Goal: Communication & Community: Answer question/provide support

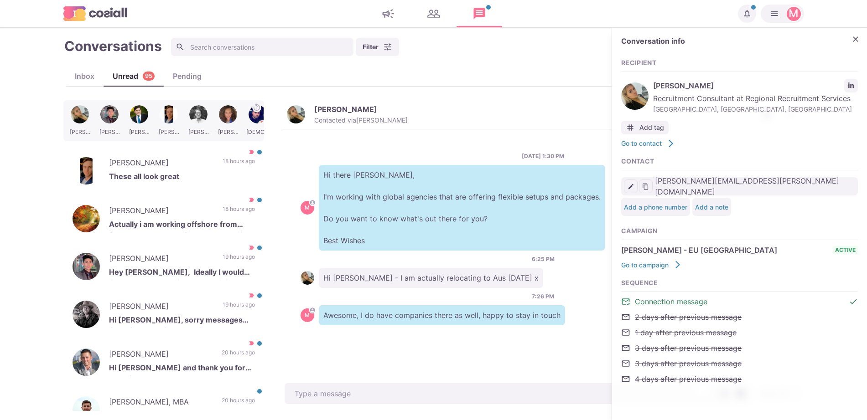
scroll to position [52, 0]
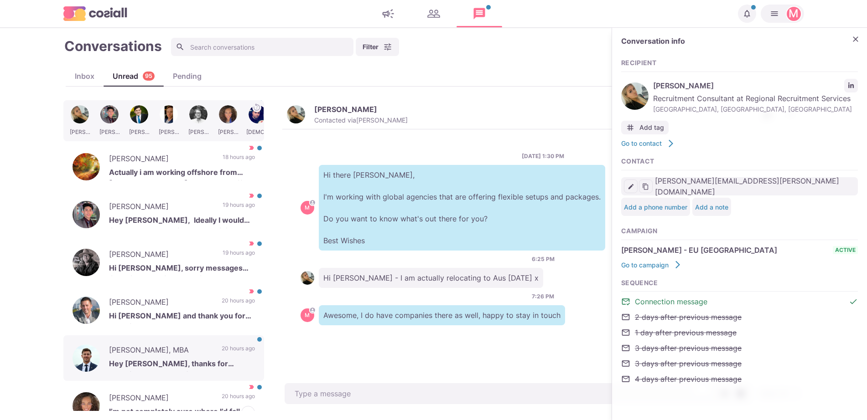
click at [167, 355] on p "[PERSON_NAME], MBA" at bounding box center [160, 352] width 103 height 14
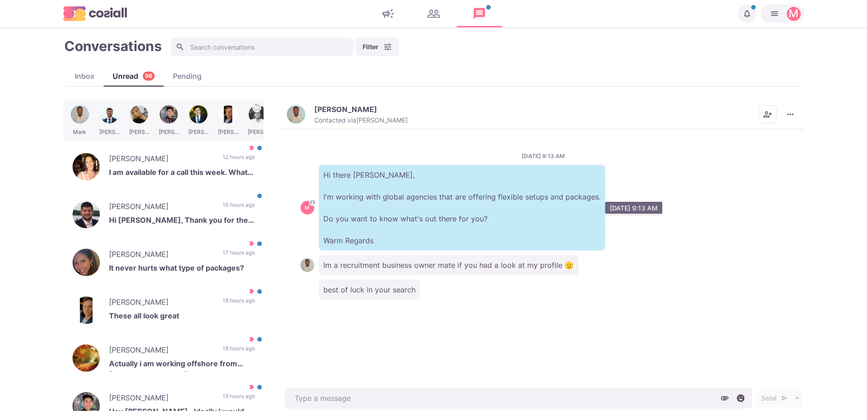
click at [465, 241] on p "Hi there [PERSON_NAME], I'm working with global agencies that are offering flex…" at bounding box center [462, 208] width 286 height 86
click at [295, 108] on img "button" at bounding box center [296, 114] width 18 height 18
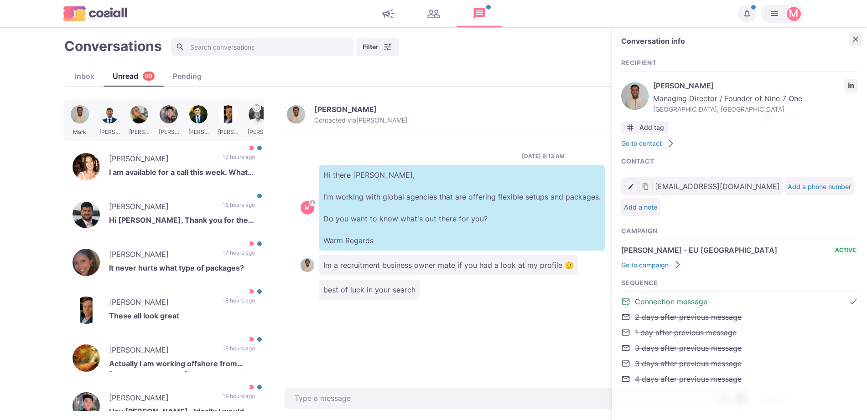
click at [855, 41] on button "Close" at bounding box center [855, 39] width 14 height 14
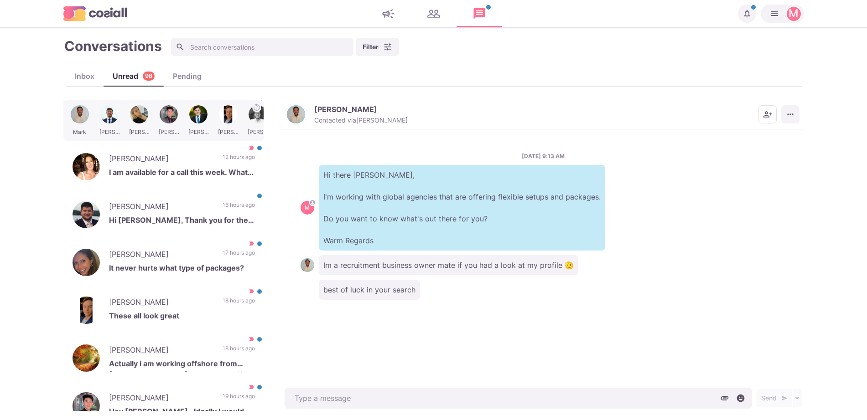
click at [790, 112] on icon "More menu" at bounding box center [789, 114] width 9 height 9
click at [817, 90] on main "Conversations Filter Status Campaign Contact Mark conversations as important wh…" at bounding box center [433, 224] width 867 height 392
click at [790, 118] on icon "More menu" at bounding box center [789, 114] width 9 height 9
click at [743, 180] on button "Info" at bounding box center [755, 179] width 87 height 14
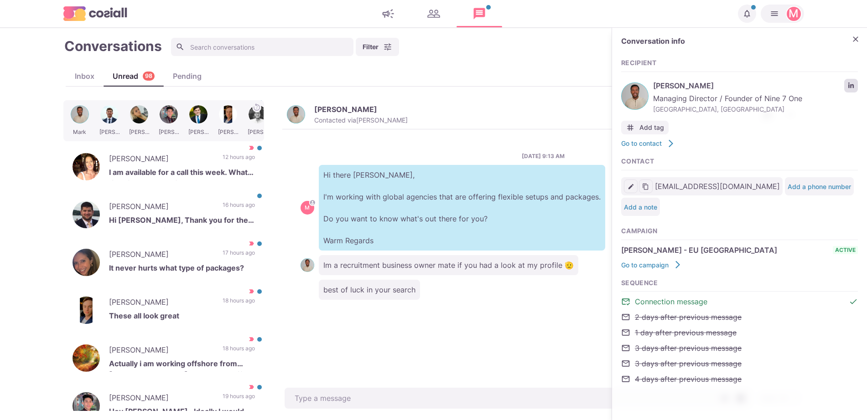
click at [851, 87] on icon "LinkedIn profile link" at bounding box center [850, 86] width 6 height 6
click at [219, 200] on div "[PERSON_NAME] Hi [PERSON_NAME], Thank you for the outreach - and i really appre…" at bounding box center [163, 215] width 201 height 46
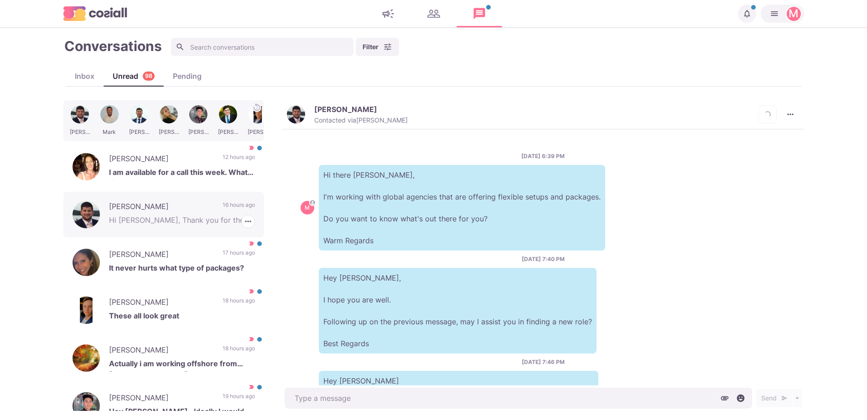
scroll to position [164, 0]
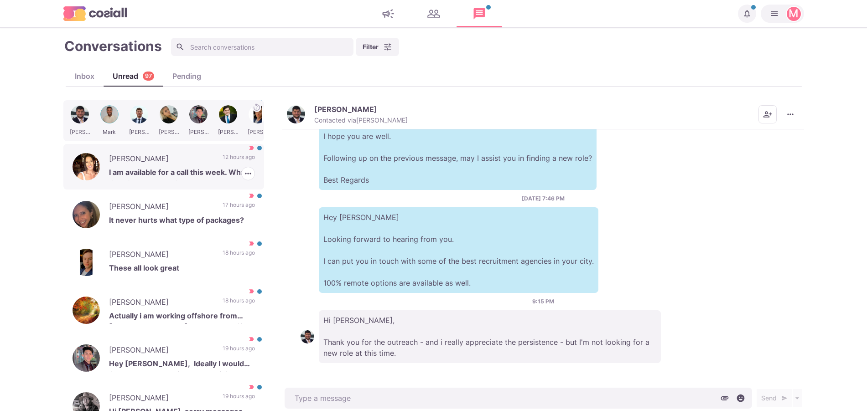
click at [203, 167] on p "I am available for a call this week. What time frames work for you?" at bounding box center [182, 174] width 146 height 14
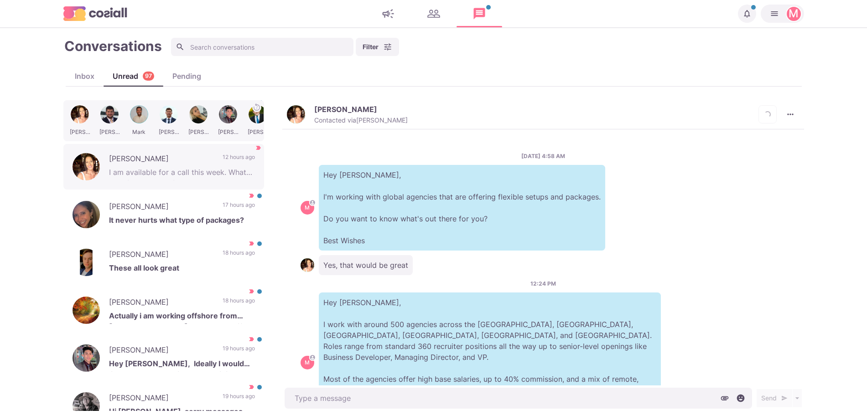
scroll to position [182, 0]
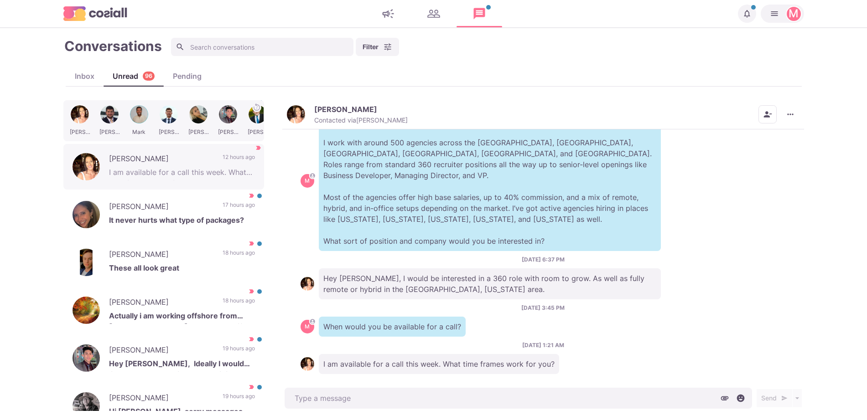
click at [455, 389] on textarea at bounding box center [517, 398] width 467 height 21
click at [289, 118] on img "button" at bounding box center [296, 114] width 18 height 18
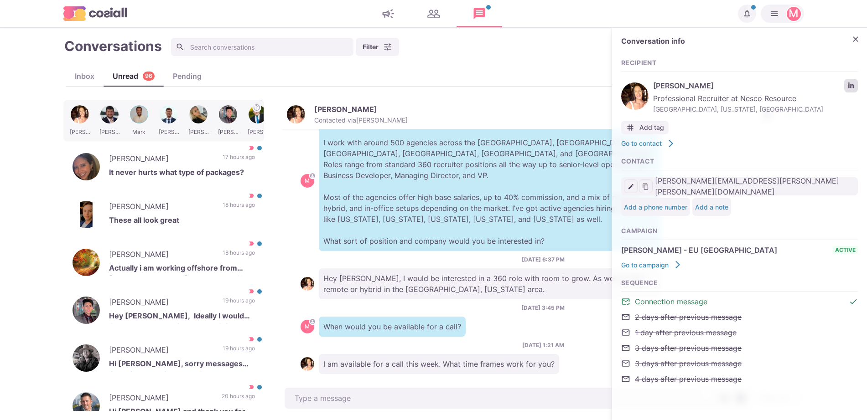
click at [848, 88] on icon "LinkedIn profile link" at bounding box center [850, 86] width 6 height 6
click at [858, 43] on icon "Close" at bounding box center [855, 39] width 9 height 9
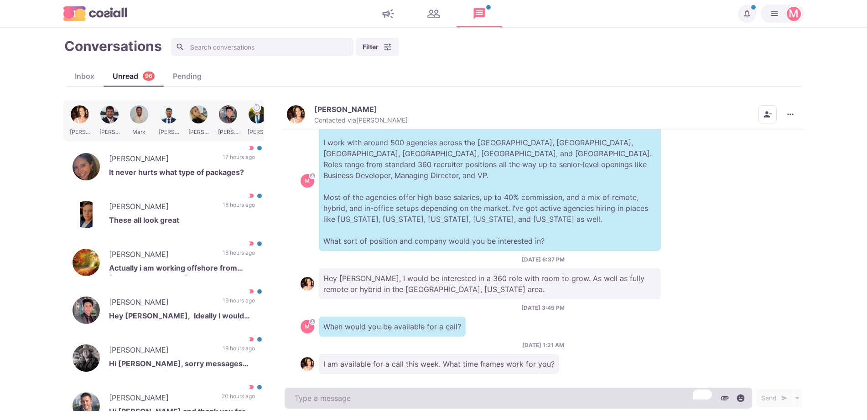
click at [488, 398] on textarea "To enrich screen reader interactions, please activate Accessibility in Grammarl…" at bounding box center [517, 398] width 467 height 21
click at [488, 397] on textarea "To enrich screen reader interactions, please activate Accessibility in Grammarl…" at bounding box center [517, 398] width 467 height 21
type textarea "x"
type textarea "A"
type textarea "x"
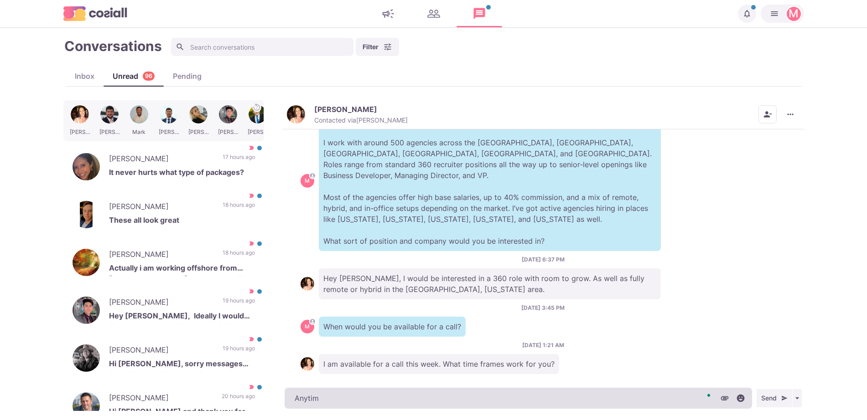
type textarea "Anytime"
type textarea "x"
type textarea "Anytime!"
type textarea "x"
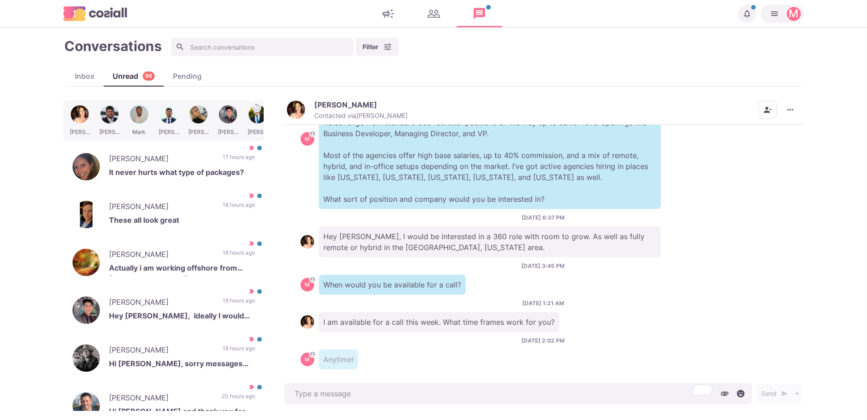
scroll to position [0, 0]
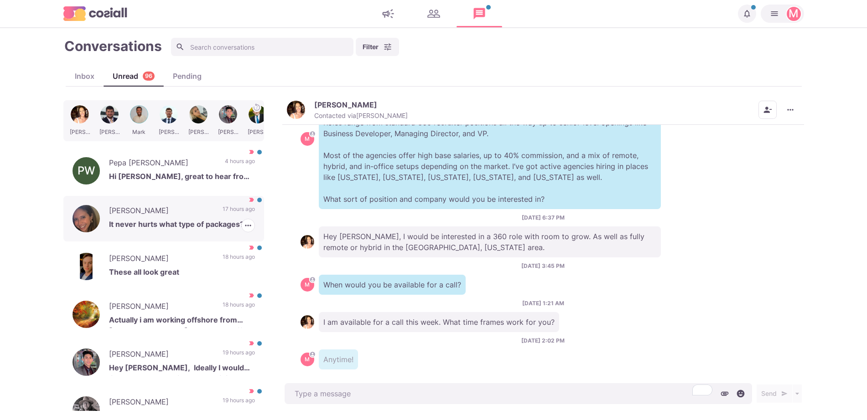
click at [222, 212] on p "17 hours ago" at bounding box center [238, 212] width 32 height 14
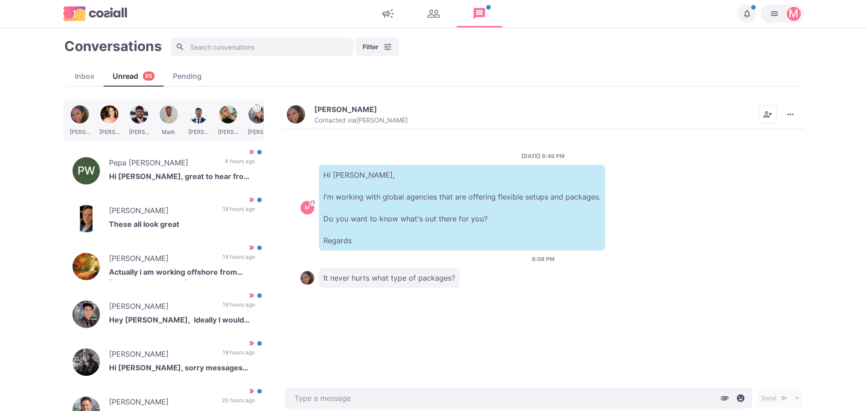
click at [302, 116] on img "button" at bounding box center [296, 114] width 18 height 18
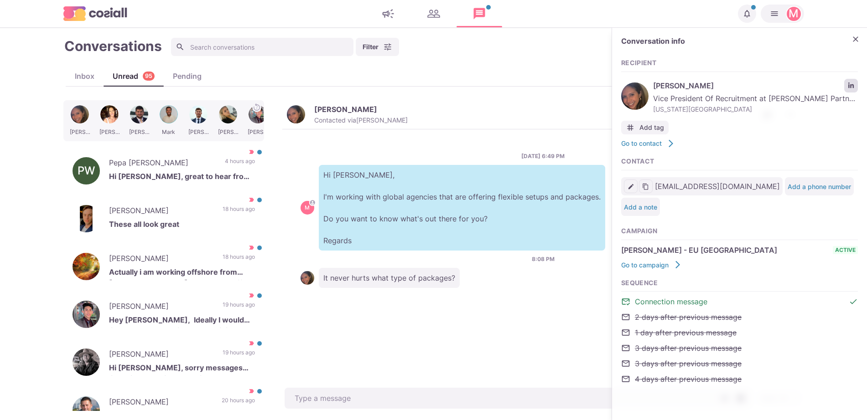
click at [844, 84] on link "LinkedIn profile link" at bounding box center [851, 86] width 14 height 14
click at [199, 273] on p "Actually i am working offshore from [GEOGRAPHIC_DATA] Let me know if you have a…" at bounding box center [182, 274] width 146 height 14
click at [243, 273] on icon "button" at bounding box center [247, 273] width 9 height 9
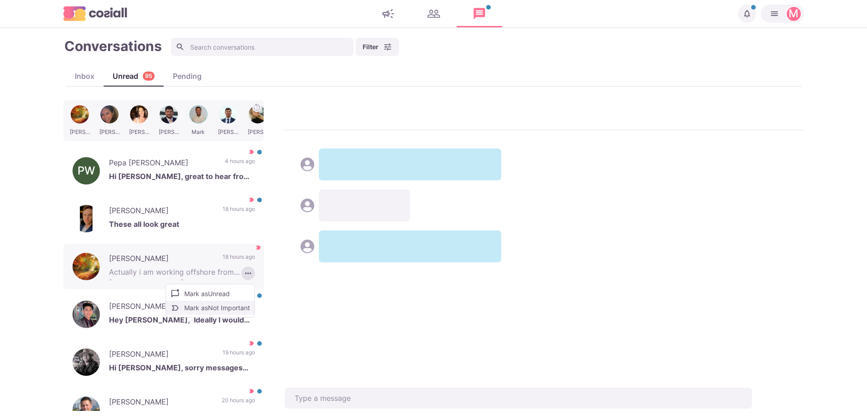
click at [211, 307] on button "Mark as Not Important" at bounding box center [210, 308] width 88 height 14
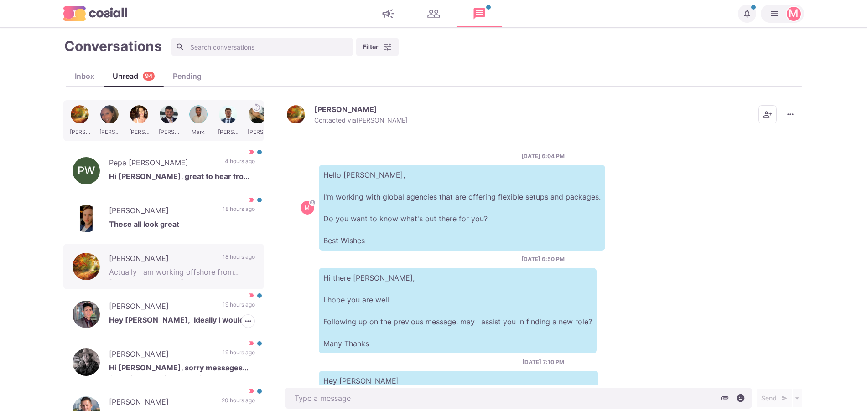
scroll to position [154, 0]
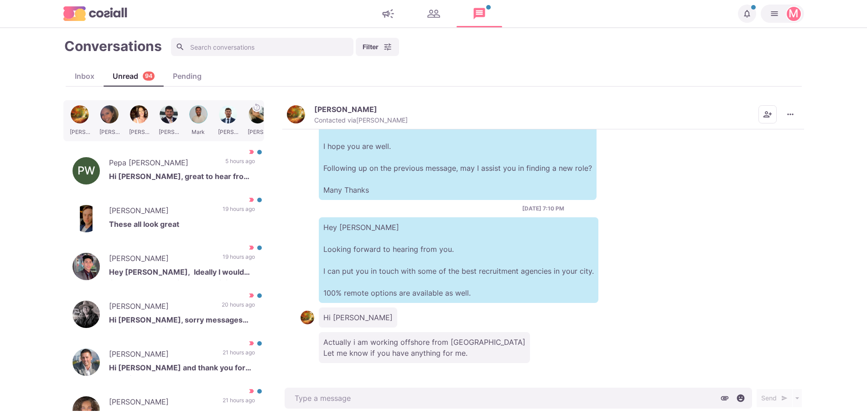
click at [818, 103] on main "Conversations Filter Status Campaign Contact Mark conversations as important wh…" at bounding box center [433, 224] width 867 height 392
click at [204, 179] on p "Hi [PERSON_NAME], great to hear from you:) Yes, why not. I am open to hear abou…" at bounding box center [182, 178] width 146 height 14
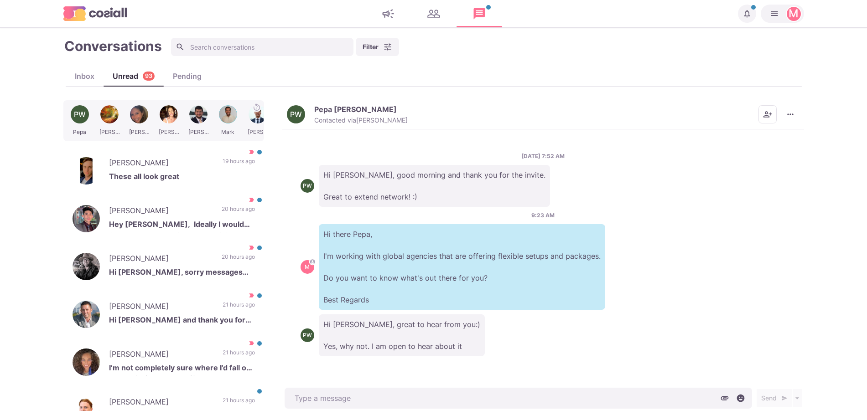
click at [298, 108] on span "PW" at bounding box center [296, 114] width 18 height 18
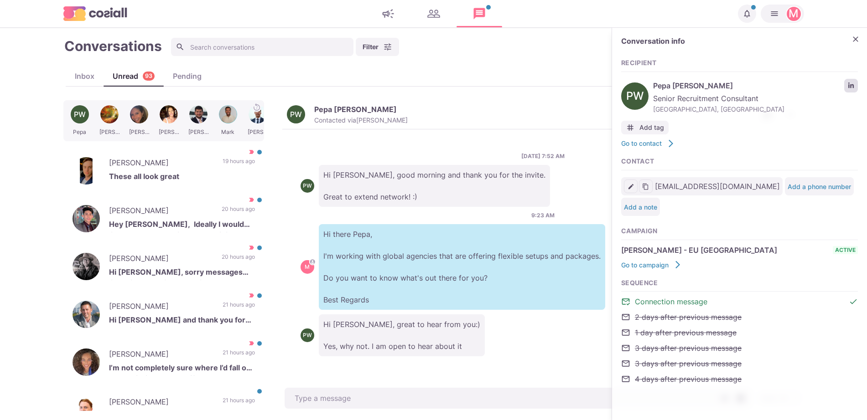
click at [849, 89] on link "LinkedIn profile link" at bounding box center [851, 86] width 14 height 14
click at [863, 28] on div "Conversation info Recipient PW Pepa [PERSON_NAME] Senior Recruitment Consultant…" at bounding box center [739, 215] width 255 height 375
click at [853, 41] on icon "Close" at bounding box center [855, 39] width 9 height 9
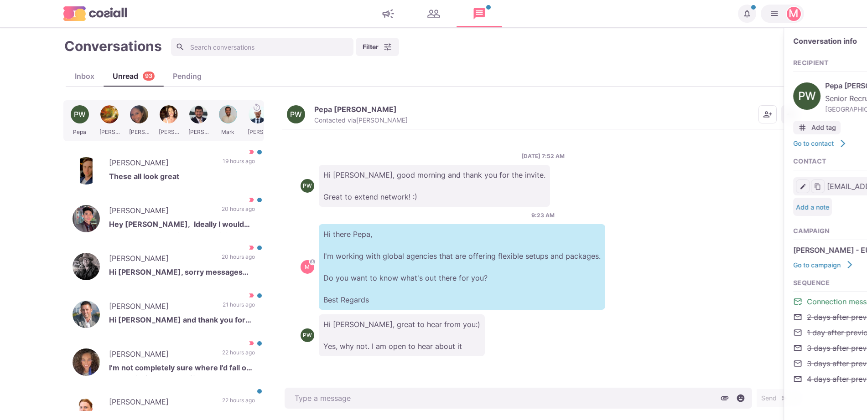
click at [791, 116] on icon "More menu" at bounding box center [789, 114] width 9 height 9
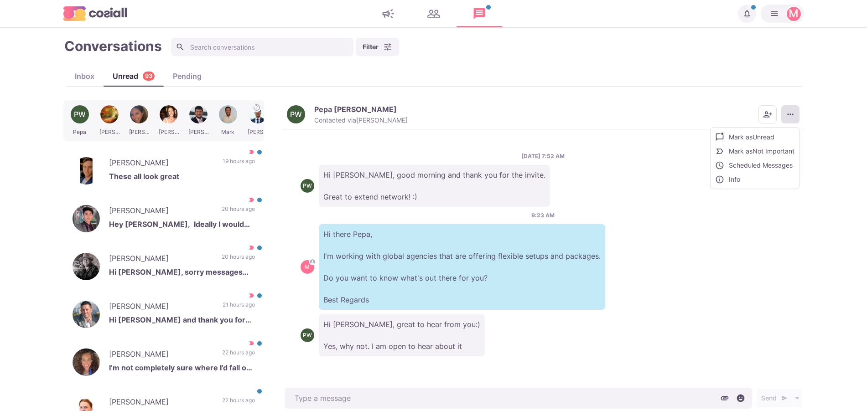
click at [750, 140] on button "Mark as Unread" at bounding box center [754, 137] width 88 height 14
click at [185, 216] on p "[PERSON_NAME]" at bounding box center [160, 212] width 103 height 14
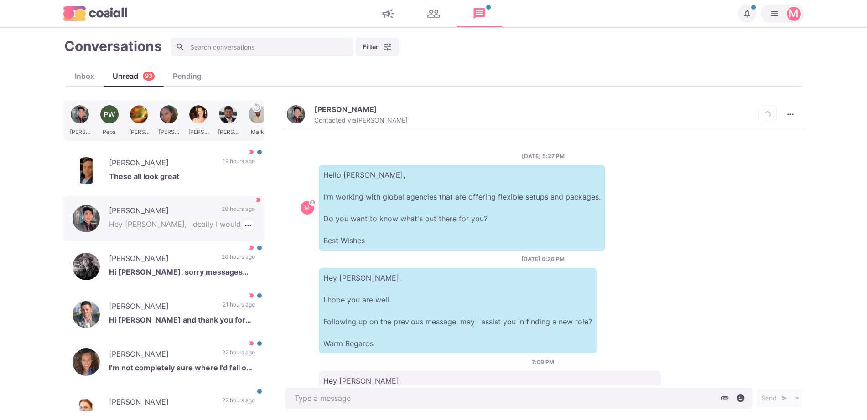
scroll to position [376, 0]
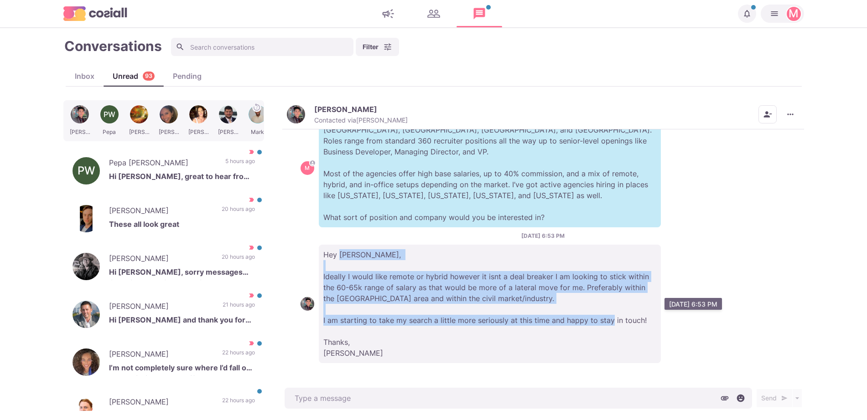
drag, startPoint x: 464, startPoint y: 343, endPoint x: 325, endPoint y: 256, distance: 164.4
click at [326, 255] on p "Hey [PERSON_NAME], Ideally I would like remote or hybrid however it isnt a deal…" at bounding box center [490, 304] width 342 height 119
click at [398, 257] on p "Hey [PERSON_NAME], Ideally I would like remote or hybrid however it isnt a deal…" at bounding box center [490, 304] width 342 height 119
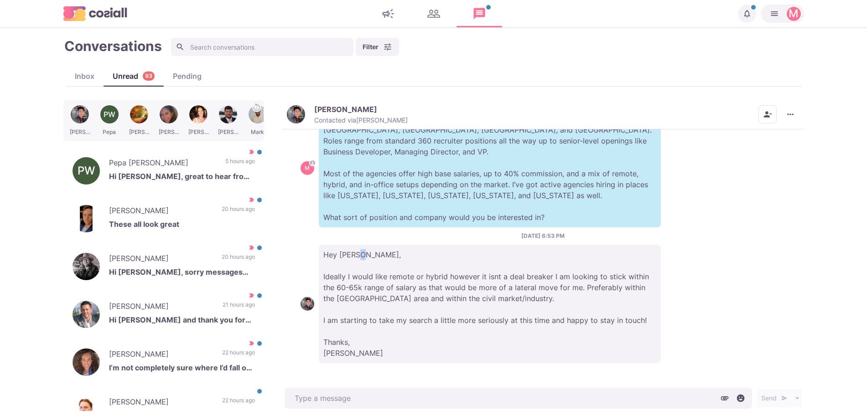
click at [404, 261] on p "Hey [PERSON_NAME], Ideally I would like remote or hybrid however it isnt a deal…" at bounding box center [490, 304] width 342 height 119
click at [410, 271] on p "Hey [PERSON_NAME], Ideally I would like remote or hybrid however it isnt a deal…" at bounding box center [490, 304] width 342 height 119
click at [411, 263] on p "Hey [PERSON_NAME], Ideally I would like remote or hybrid however it isnt a deal…" at bounding box center [490, 304] width 342 height 119
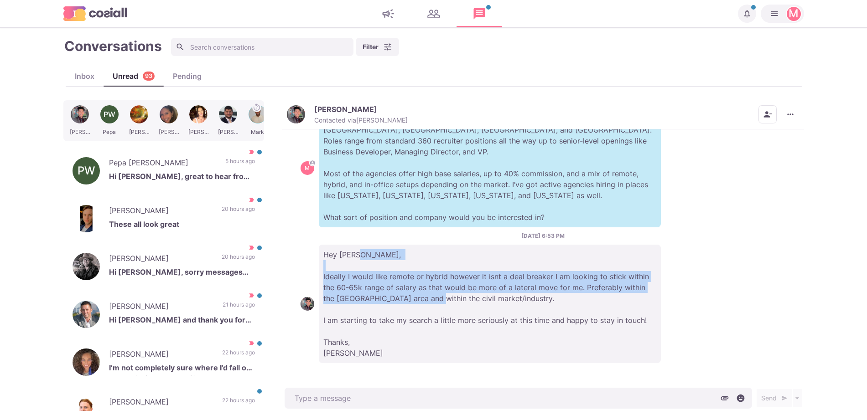
drag, startPoint x: 414, startPoint y: 255, endPoint x: 446, endPoint y: 303, distance: 58.2
click at [446, 303] on p "Hey [PERSON_NAME], Ideally I would like remote or hybrid however it isnt a deal…" at bounding box center [490, 304] width 342 height 119
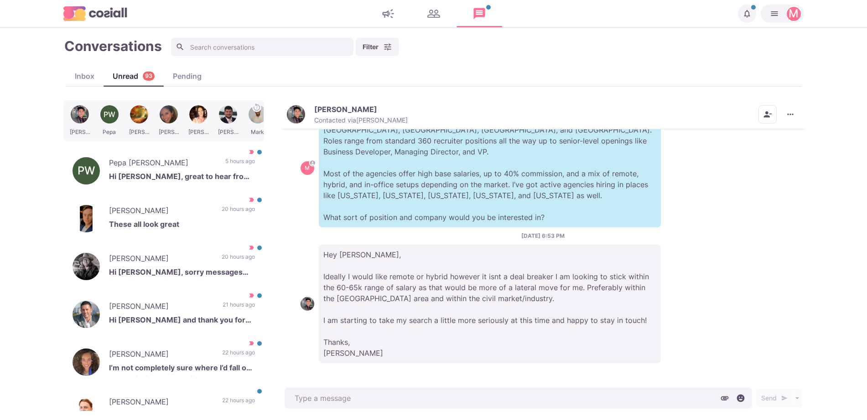
click at [484, 308] on p "Hey [PERSON_NAME], Ideally I would like remote or hybrid however it isnt a deal…" at bounding box center [490, 304] width 342 height 119
click at [302, 111] on img "button" at bounding box center [296, 114] width 18 height 18
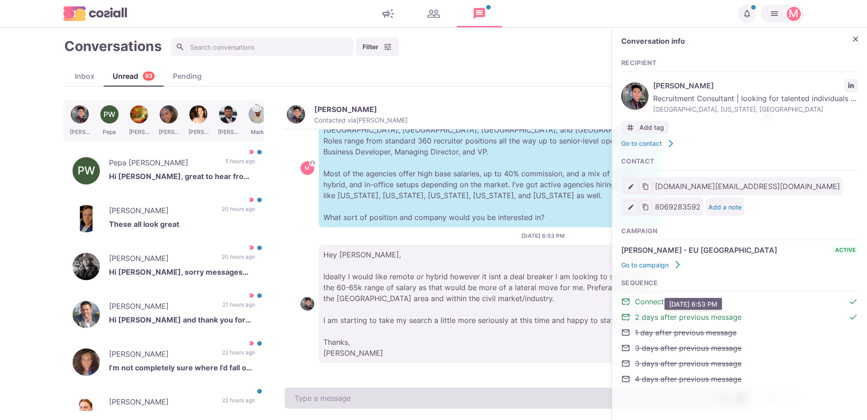
click at [352, 393] on textarea at bounding box center [517, 398] width 467 height 21
type textarea "x"
type textarea "H"
type textarea "x"
type textarea "Ha"
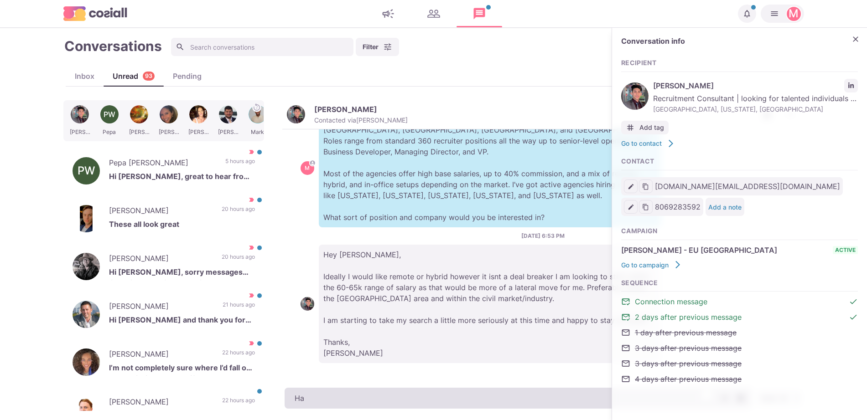
type textarea "x"
type textarea "Hap"
type textarea "x"
type textarea "Happ"
type textarea "x"
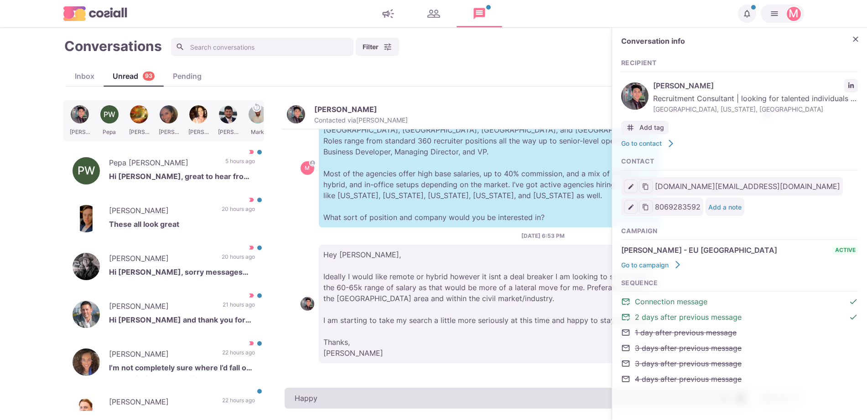
type textarea "Happy"
type textarea "x"
type textarea "Happy to"
type textarea "x"
type textarea "Happy to j"
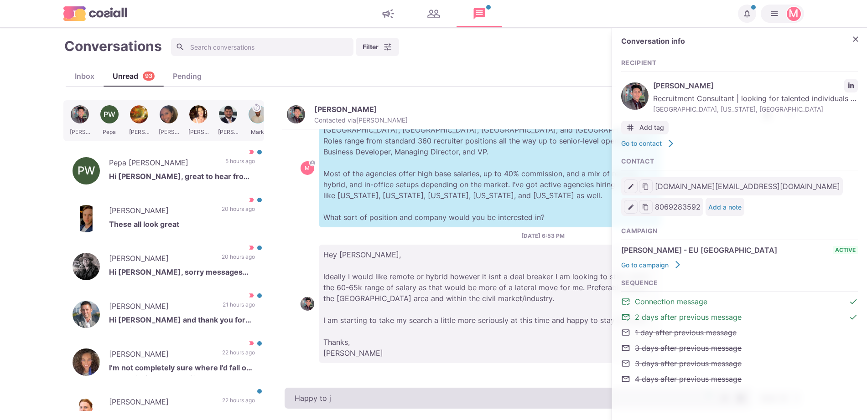
type textarea "x"
type textarea "Happy to ju"
type textarea "x"
type textarea "Happy to jum"
type textarea "x"
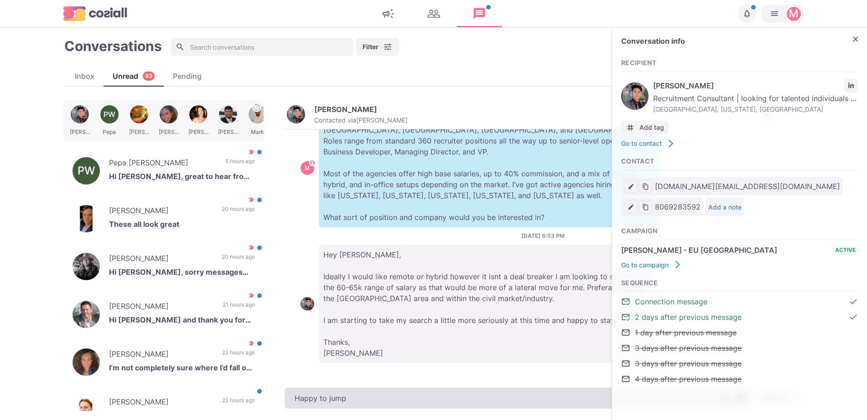
type textarea "Happy to jump"
type textarea "x"
type textarea "Happy to jump o"
type textarea "x"
type textarea "Happy to jump on"
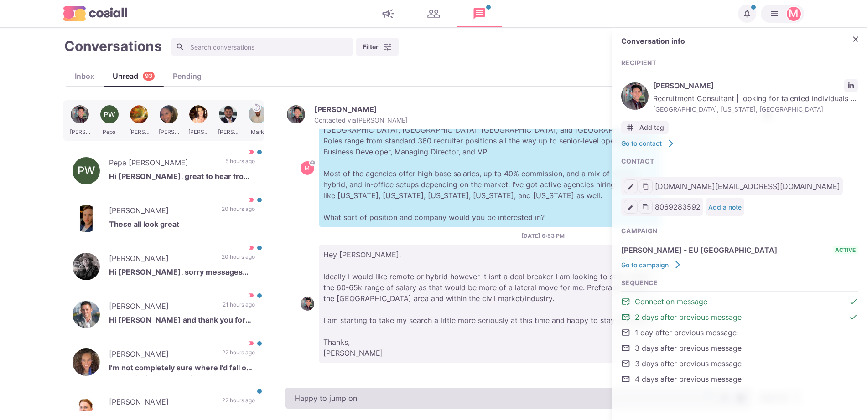
type textarea "x"
type textarea "Happy to jump on a"
type textarea "x"
type textarea "Happy to jump on a"
type textarea "x"
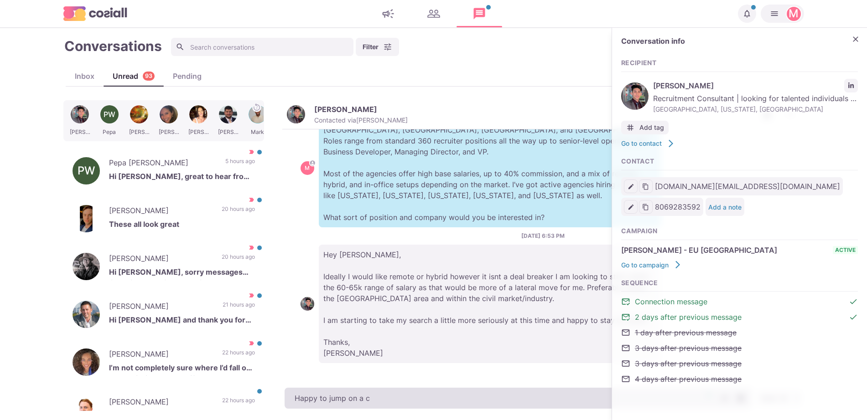
type textarea "Happy to jump on a ca"
type textarea "x"
type textarea "Happy to jump on a cal"
type textarea "x"
type textarea "Happy to jump on a call"
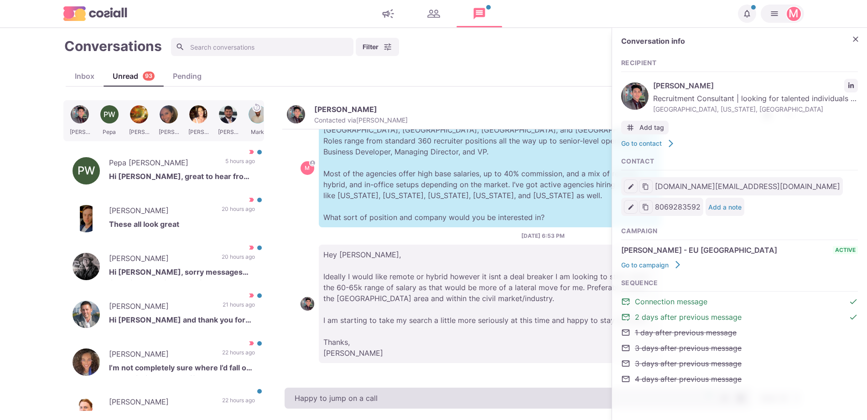
type textarea "x"
type textarea "Happy to jump on a call a"
type textarea "x"
type textarea "Happy to jump on a call any"
type textarea "x"
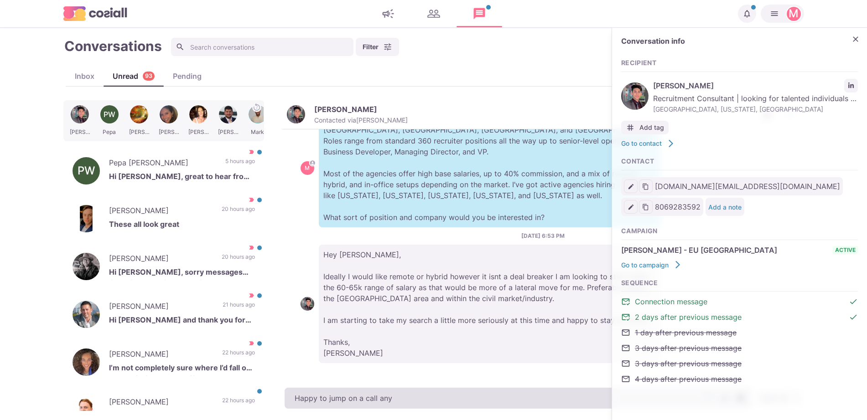
type textarea "Happy to jump on a call anyt"
type textarea "x"
type textarea "Happy to jump on a call anyti"
type textarea "x"
type textarea "Happy to jump on a call anytime"
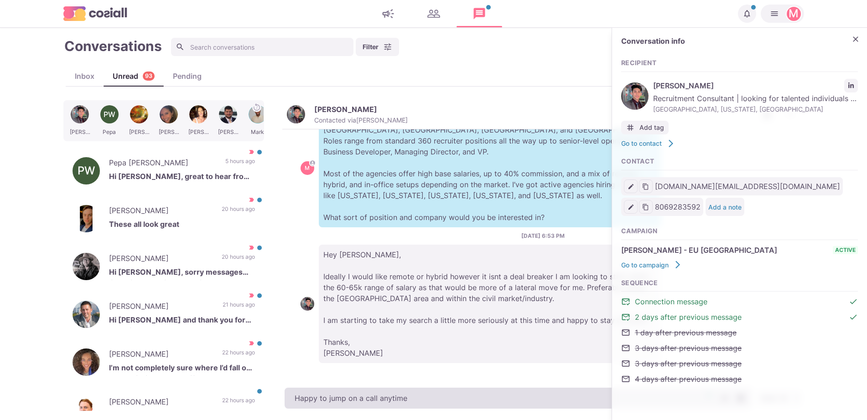
type textarea "x"
type textarea "Happy to jump on a call anytime this w"
type textarea "x"
type textarea "Happy to jump on a call anytime this we"
type textarea "x"
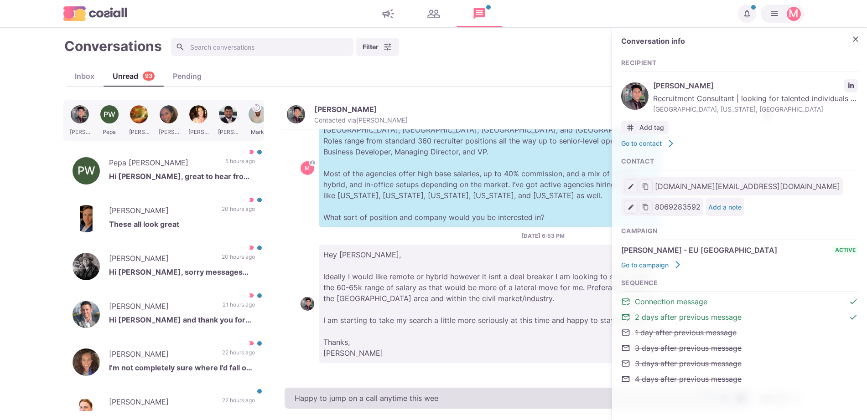
type textarea "Happy to jump on a call anytime this week"
type textarea "x"
type textarea "Happy to jump on a call anytime this week!"
type textarea "x"
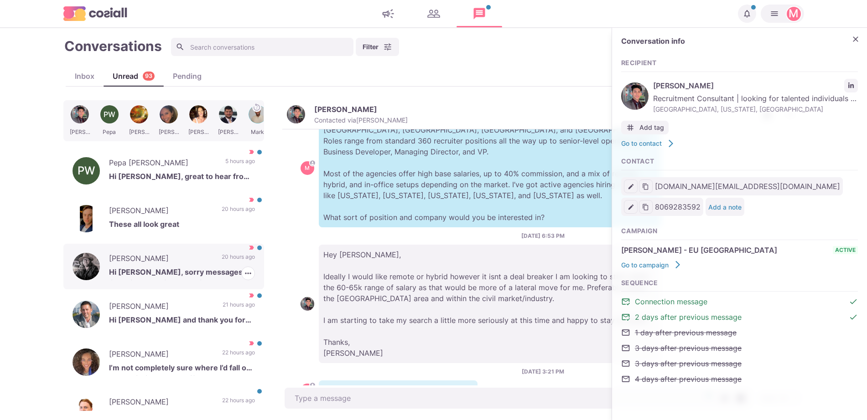
scroll to position [5, 0]
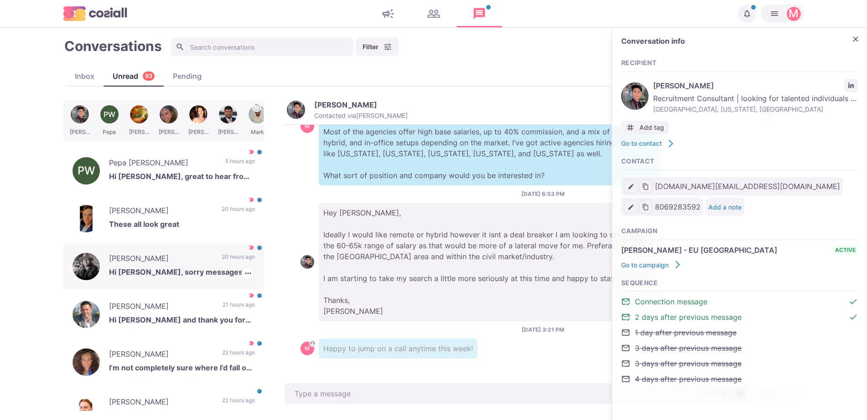
click at [205, 250] on div "[PERSON_NAME] Hi [PERSON_NAME], sorry messages like this get buried sometimes. …" at bounding box center [163, 267] width 201 height 46
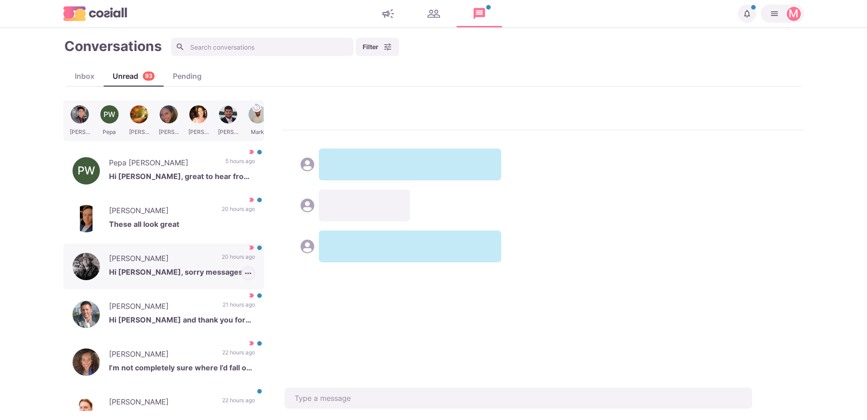
click at [243, 275] on icon "button" at bounding box center [247, 273] width 9 height 9
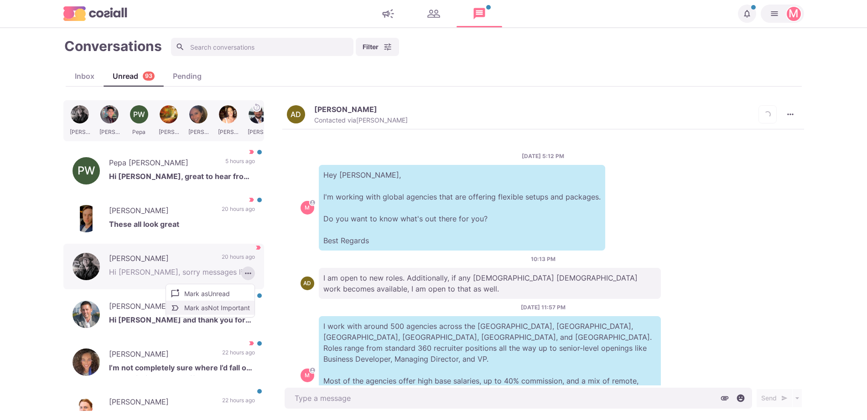
click at [216, 313] on button "Mark as Not Important" at bounding box center [210, 308] width 88 height 14
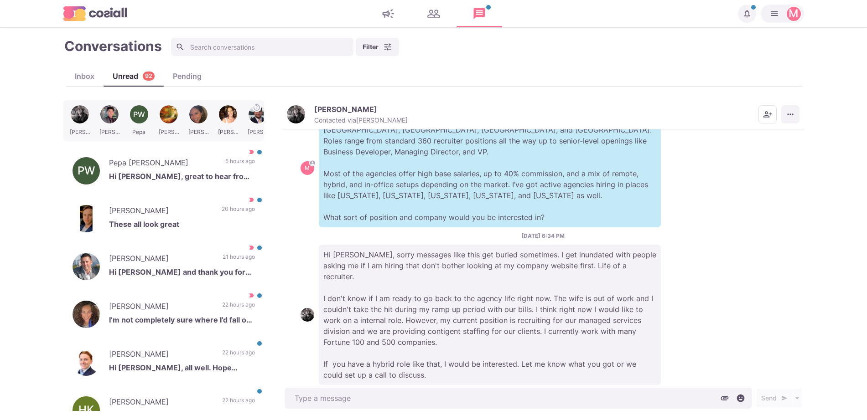
click at [788, 113] on icon "More menu" at bounding box center [789, 114] width 9 height 9
drag, startPoint x: 774, startPoint y: 151, endPoint x: 421, endPoint y: 180, distance: 354.4
click at [421, 180] on div "[PERSON_NAME] Contacted via [PERSON_NAME] Mark as Unread Mark as Important Sche…" at bounding box center [542, 255] width 521 height 311
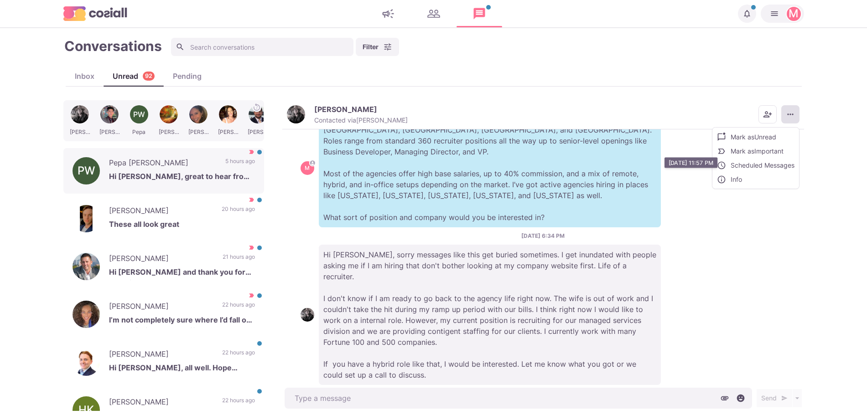
click at [189, 154] on div "PW Pepa [PERSON_NAME] Hi [PERSON_NAME], great to hear from you:) Yes, why not. …" at bounding box center [163, 171] width 201 height 46
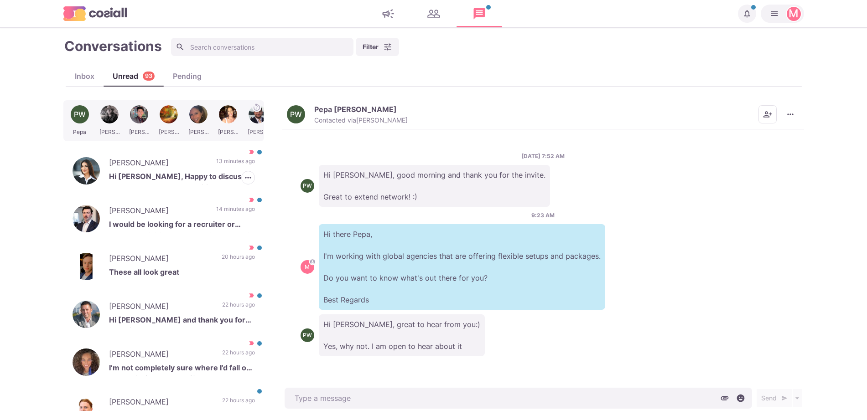
click at [189, 154] on div "[PERSON_NAME] Hi [PERSON_NAME], Happy to discuss! I am open to new opportunitie…" at bounding box center [163, 171] width 201 height 46
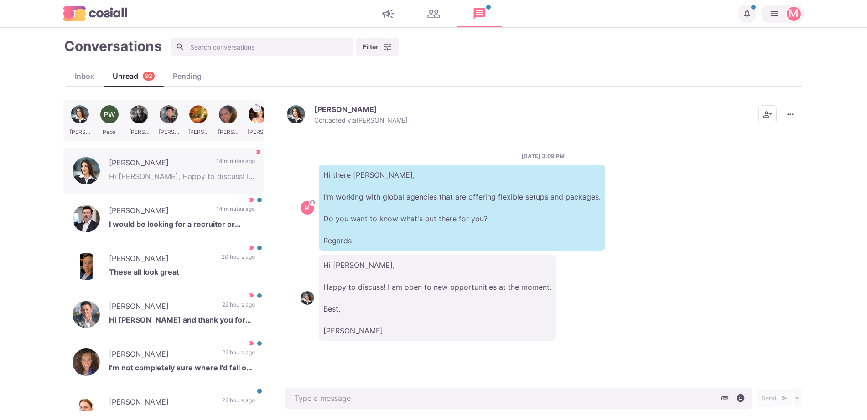
click at [348, 108] on p "[PERSON_NAME]" at bounding box center [345, 109] width 63 height 9
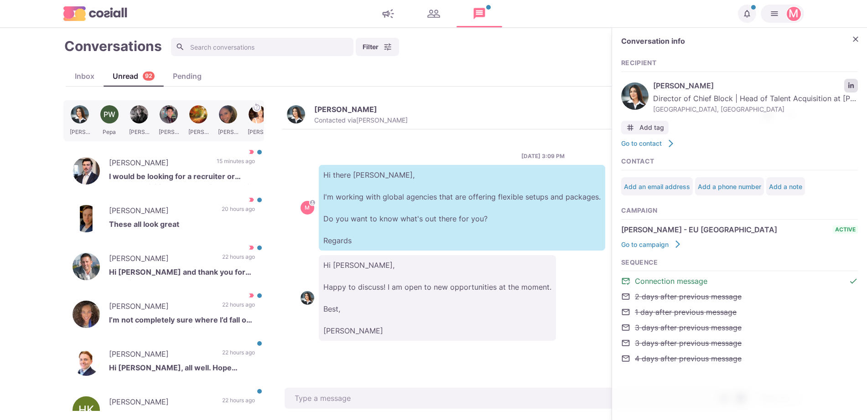
click at [846, 88] on link "LinkedIn profile link" at bounding box center [851, 86] width 14 height 14
type textarea "x"
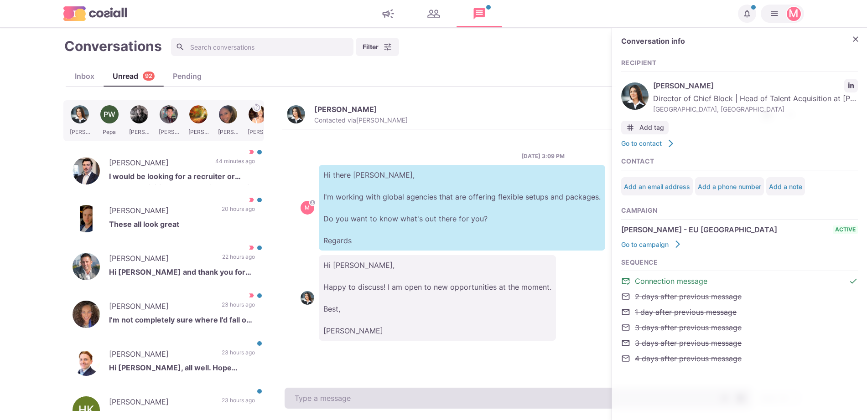
drag, startPoint x: 316, startPoint y: 387, endPoint x: 317, endPoint y: 396, distance: 9.2
click at [317, 391] on div "Send Schedule Message" at bounding box center [542, 399] width 521 height 26
click at [317, 398] on textarea at bounding box center [517, 398] width 467 height 21
paste textarea "I work with over 500 clients that offer remote, hybrid, and non-remote position…"
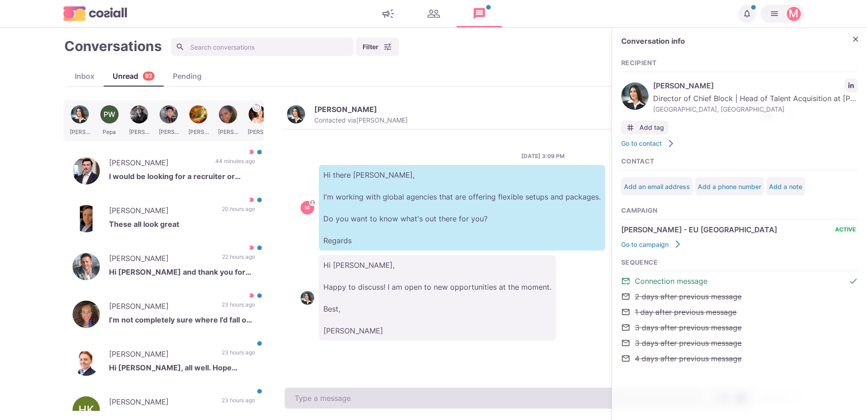
type textarea "I work with over 500 clients that offer remote, hybrid, and non-remote position…"
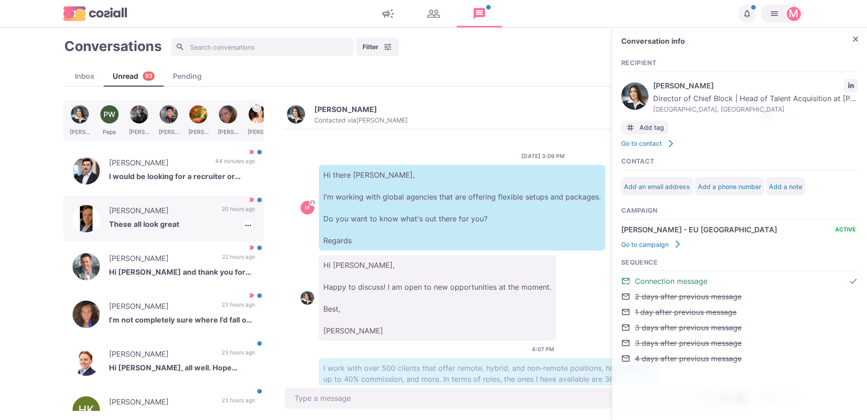
scroll to position [81, 0]
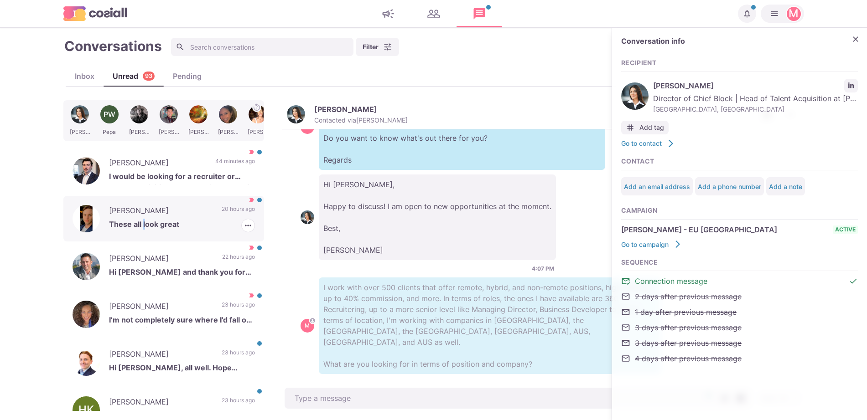
click at [144, 223] on p "These all look great" at bounding box center [182, 226] width 146 height 14
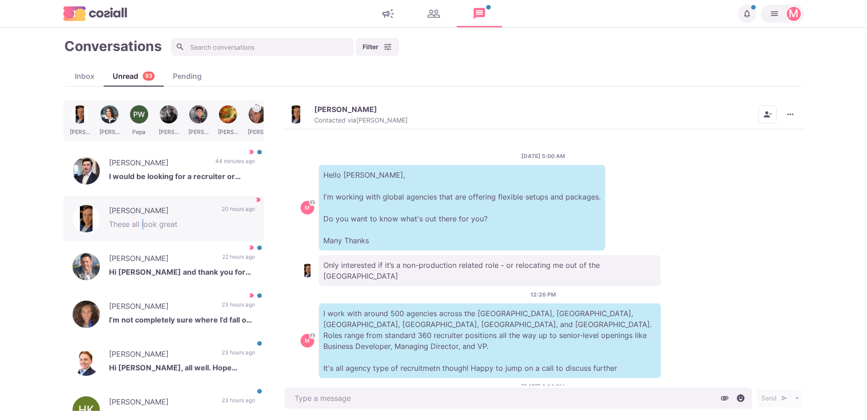
scroll to position [1048, 0]
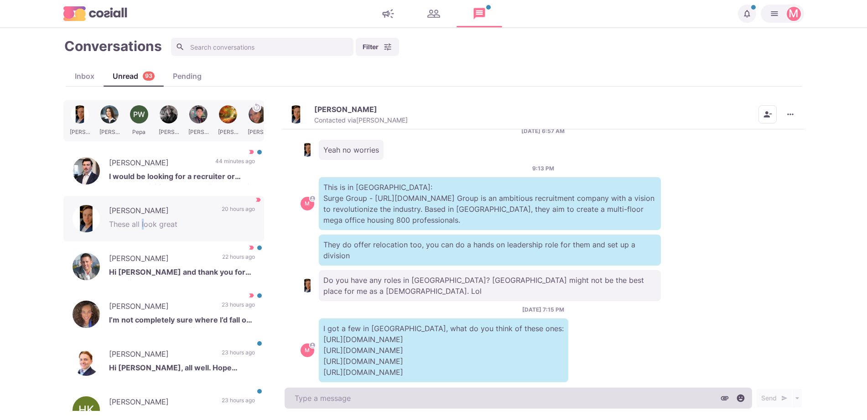
click at [496, 396] on textarea at bounding box center [517, 398] width 467 height 21
drag, startPoint x: 496, startPoint y: 396, endPoint x: 490, endPoint y: 396, distance: 5.5
click at [490, 396] on textarea "To enrich screen reader interactions, please activate Accessibility in Grammarl…" at bounding box center [517, 398] width 467 height 21
type textarea "x"
type textarea "I can ap"
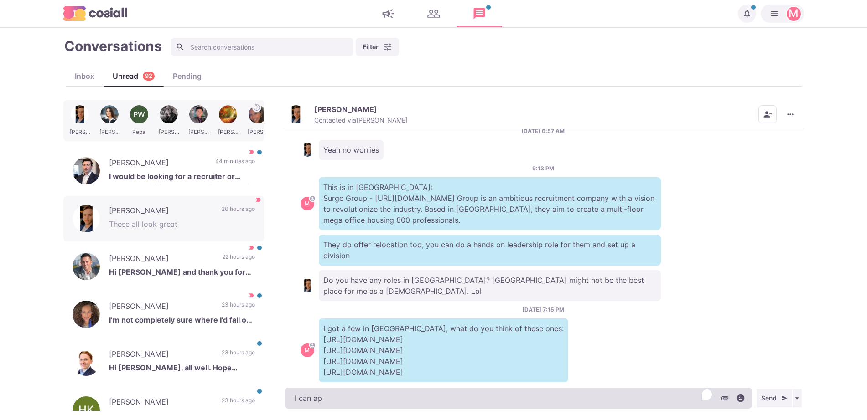
type textarea "x"
type textarea "I can app"
type textarea "x"
type textarea "I can approach the"
type textarea "x"
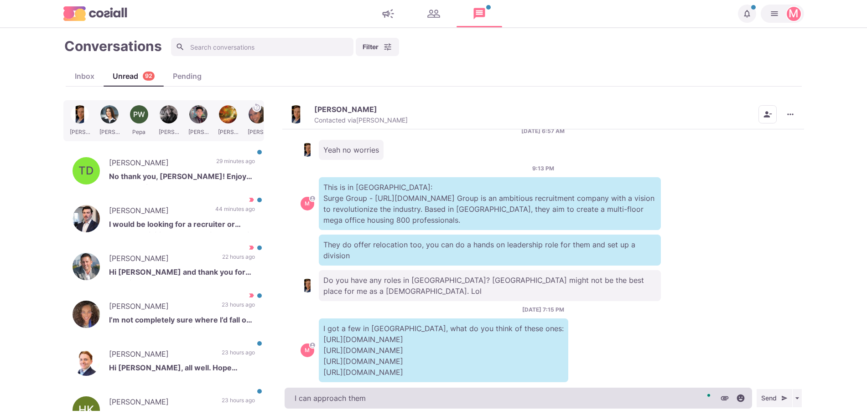
type textarea "I can approach them"
type textarea "x"
type textarea "I can approach them f"
type textarea "x"
type textarea "I can approach them if you"
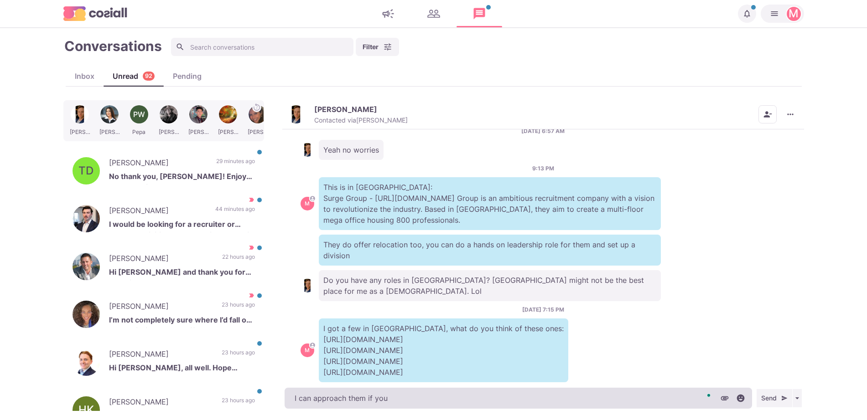
type textarea "x"
type textarea "I can approach them if you w"
type textarea "x"
type textarea "I can approach them if you wis"
type textarea "x"
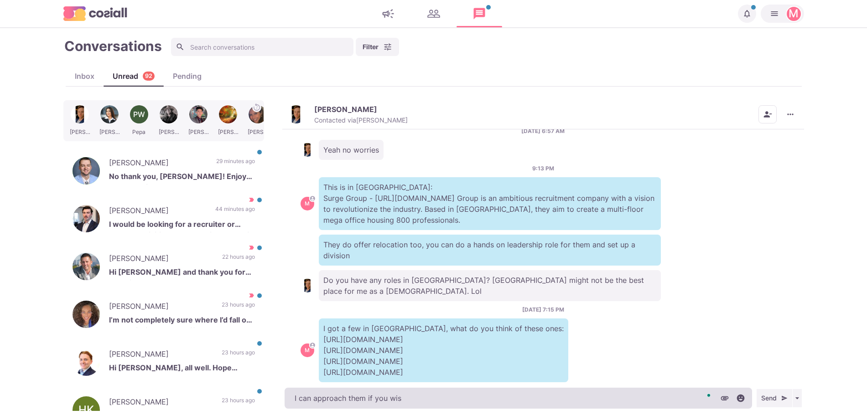
type textarea "I can approach them if you wish"
type textarea "x"
type textarea "I can approach them if you wish!"
type textarea "x"
type textarea "I can approach them if you wish!"
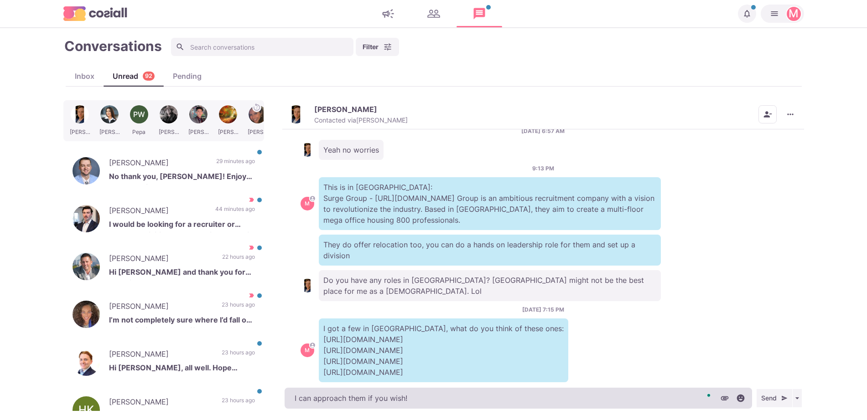
type textarea "x"
type textarea "I can approach them if you wish! T"
type textarea "x"
type textarea "I can approach them if you wish! The"
type textarea "x"
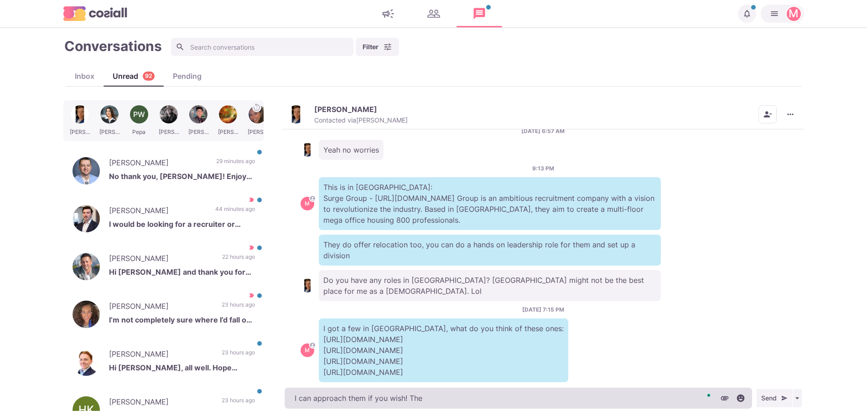
type textarea "I can approach them if you wish! They"
type textarea "x"
type textarea "I can approach them if you wish! They"
type textarea "x"
type textarea "I can approach them if you wish! They d"
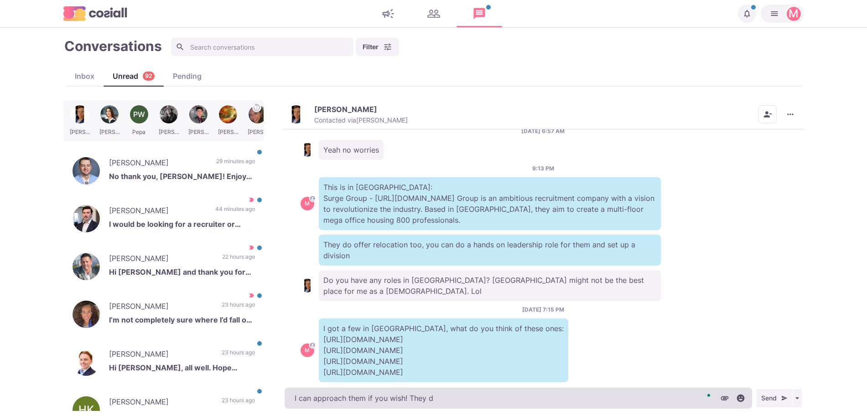
type textarea "x"
type textarea "I can approach them if you wish! They do"
type textarea "x"
type textarea "I can approach them if you wish! They do h"
type textarea "x"
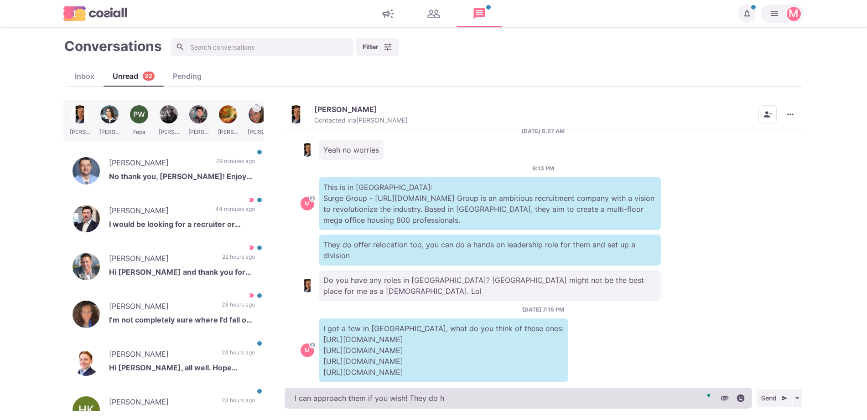
type textarea "I can approach them if you wish! They do ho"
type textarea "x"
type textarea "I can approach them if you wish! They do how"
type textarea "x"
type textarea "I can approach them if you wish! They do howev"
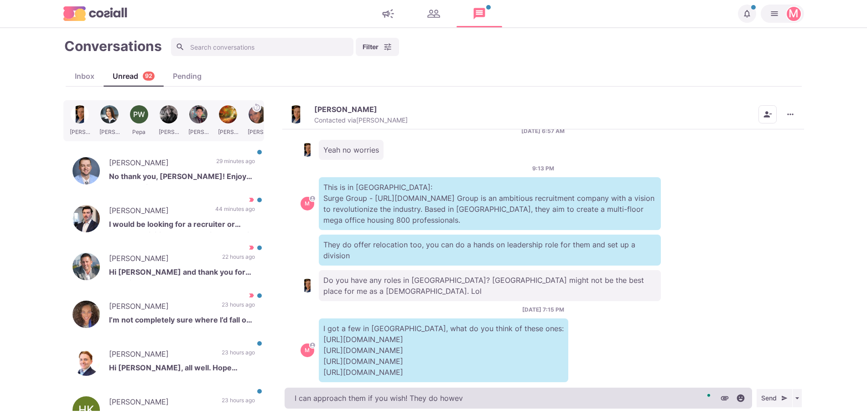
type textarea "x"
type textarea "I can approach them if you wish! They do howeve"
type textarea "x"
type textarea "I can approach them if you wish! They do however,"
type textarea "x"
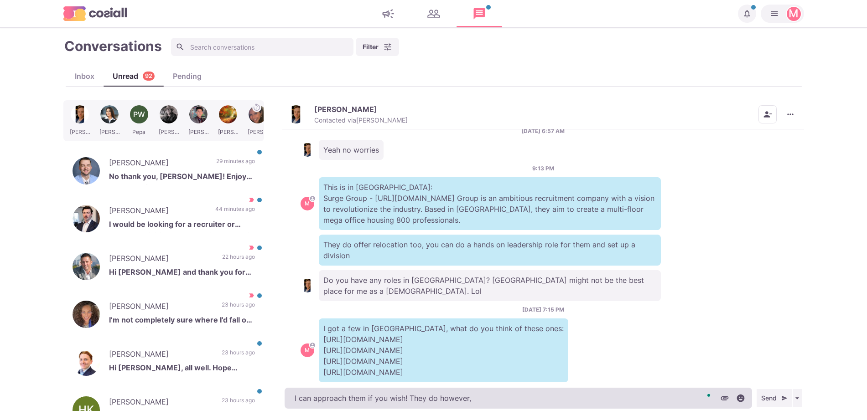
type textarea "I can approach them if you wish! They do however,"
type textarea "x"
type textarea "I can approach them if you wish! They do however, req"
type textarea "x"
type textarea "I can approach them if you wish! They do however, requ"
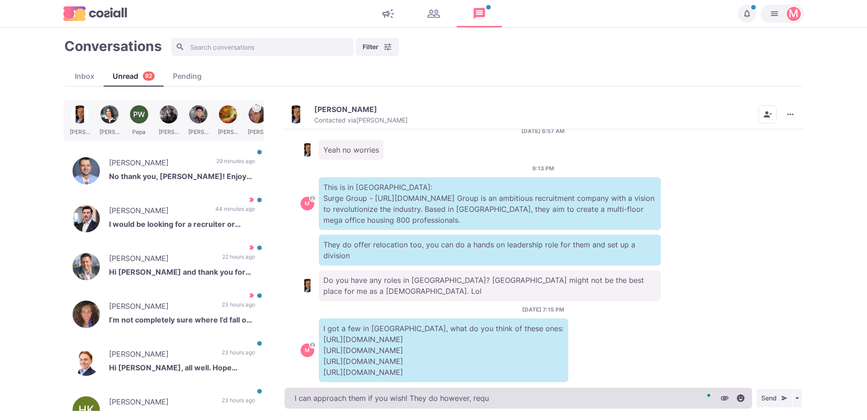
type textarea "x"
type textarea "I can approach them if you wish! They do however, require"
type textarea "x"
type textarea "I can approach them if you wish! They do however, requir"
type textarea "x"
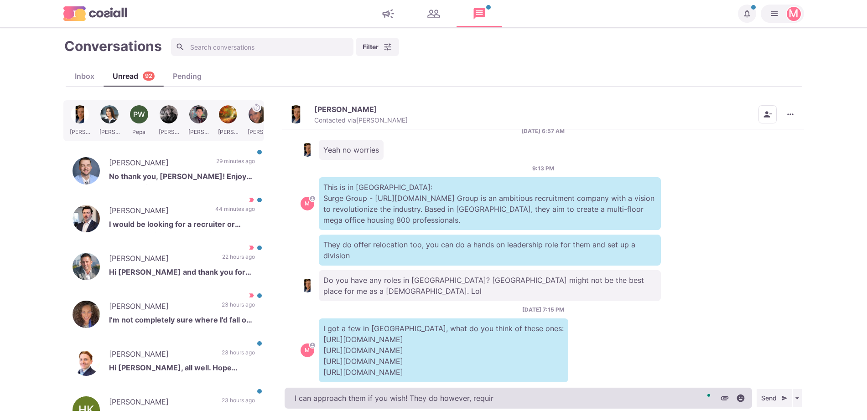
type textarea "I can approach them if you wish! They do however, requi"
type textarea "x"
type textarea "I can approach them if you wish! They do however, requ"
type textarea "x"
type textarea "I can approach them if you wish! They do however, req"
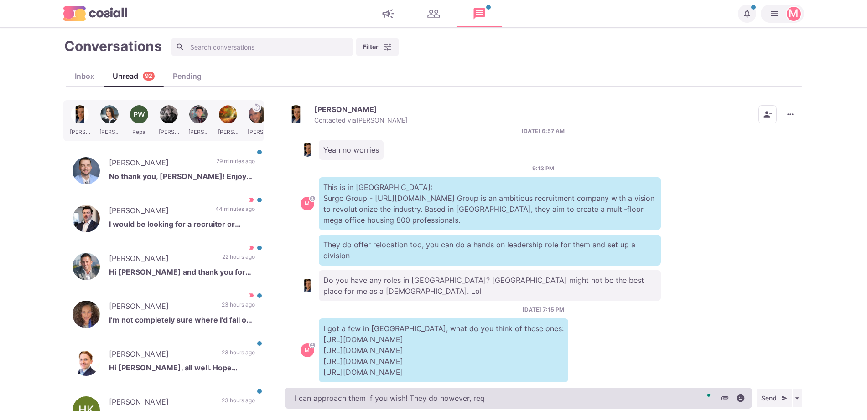
type textarea "x"
type textarea "I can approach them if you wish! They do however, re"
type textarea "x"
type textarea "I can approach them if you wish! They do however, r"
type textarea "x"
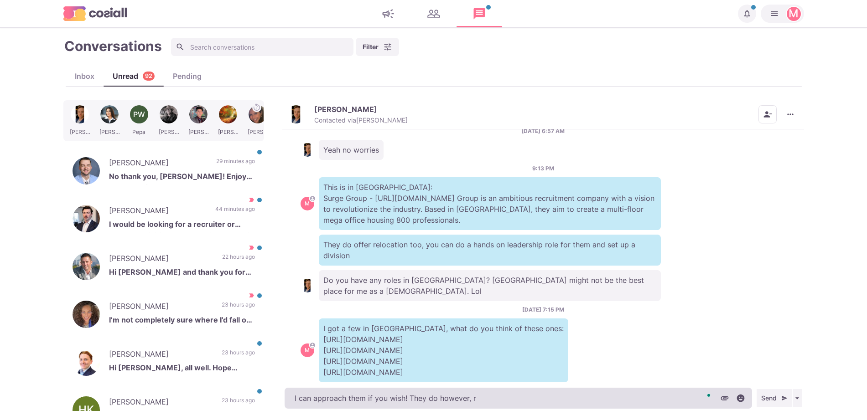
type textarea "I can approach them if you wish! They do however,"
type textarea "x"
type textarea "I can approach them if you wish! They do however"
type textarea "x"
type textarea "I can approach them if you wish! They do however"
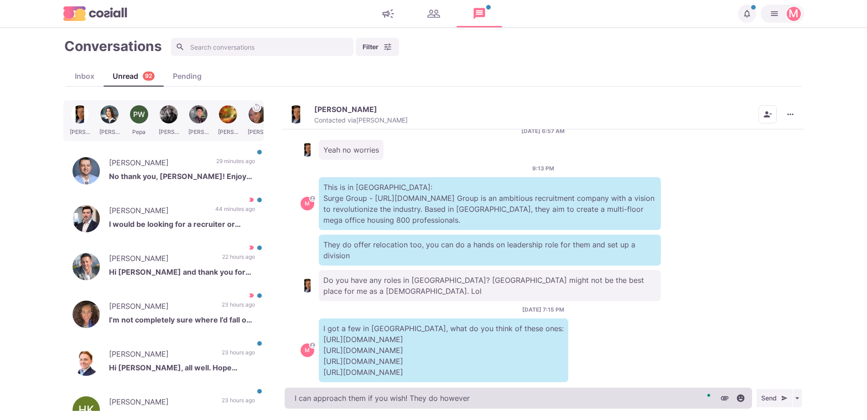
type textarea "x"
type textarea "I can approach them if you wish! They do however r"
type textarea "x"
type textarea "I can approach them if you wish! They do however req"
type textarea "x"
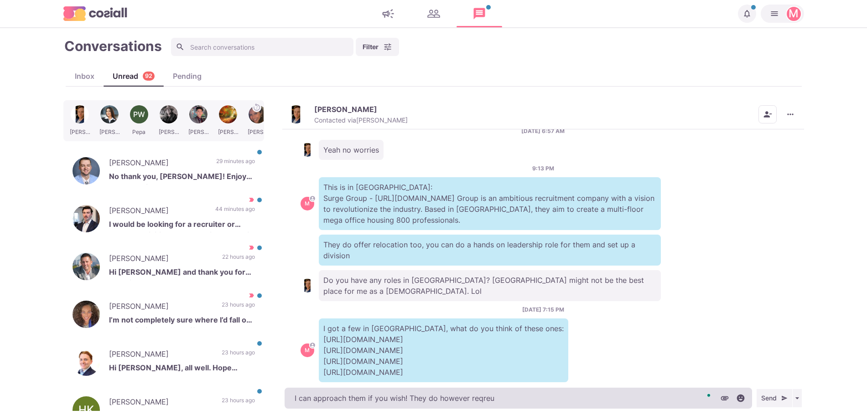
type textarea "I can approach them if you wish! They do however reqreui"
type textarea "x"
type textarea "I can approach them if you wish! They do however reqreuir"
type textarea "x"
type textarea "I can approach them if you wish! They do however reqreuire"
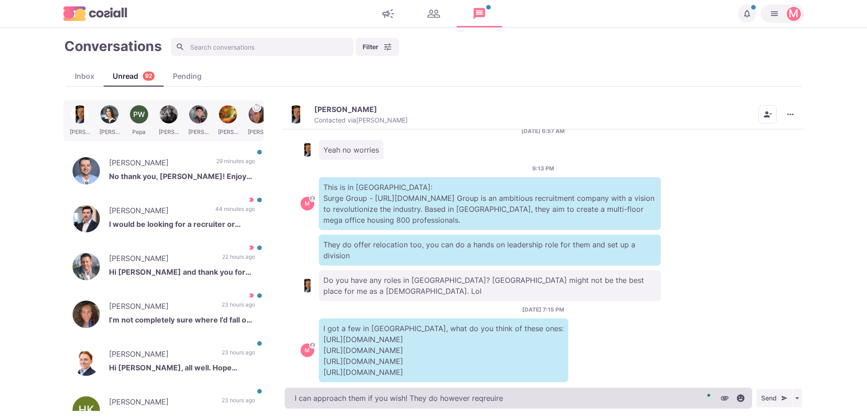
type textarea "x"
type textarea "I can approach them if you wish! They do however reqreuire a"
type textarea "x"
type textarea "I can approach them if you wish! They do however reqreuire a bi"
type textarea "x"
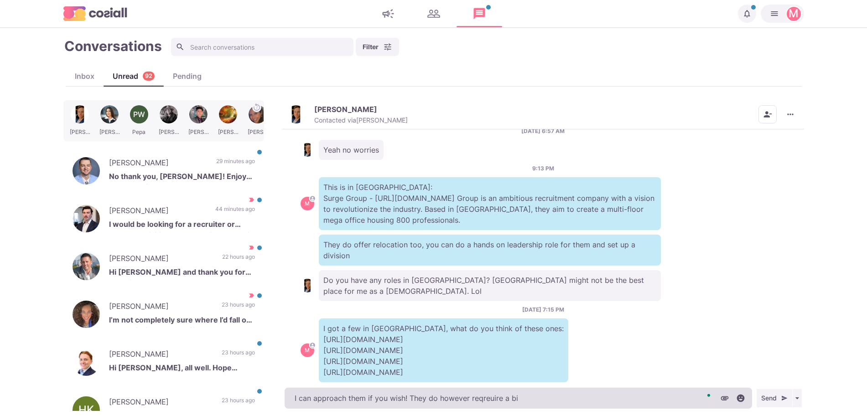
type textarea "I can approach them if you wish! They do however reqreuire a bit"
type textarea "x"
type textarea "I can approach them if you wish! They do however reqreuire a bit m"
type textarea "x"
type textarea "I can approach them if you wish! They do however reqreuire a bit mor"
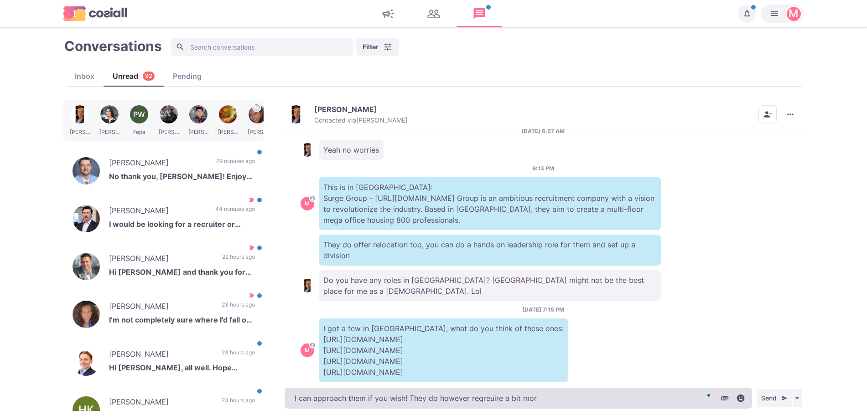
type textarea "x"
type textarea "I can approach them if you wish! They do however reqreuire a bit more on my"
type textarea "x"
type textarea "I can approach them if you wish! They do however reqreuire a bit more on my"
type textarea "x"
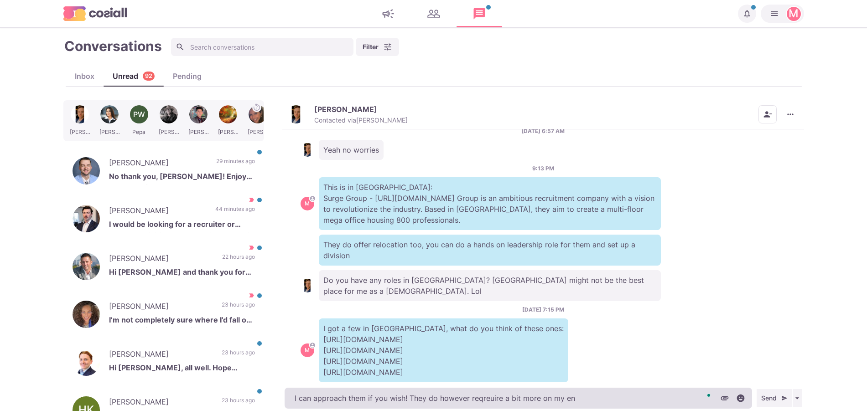
type textarea "I can approach them if you wish! They do however reqreuire a bit more on my end"
type textarea "x"
type textarea "I can approach them if you wish! They do however reqreuire a bit more on my end"
type textarea "x"
type textarea "I can approach them if you wish! They do however reqreuire a bit more on my end…"
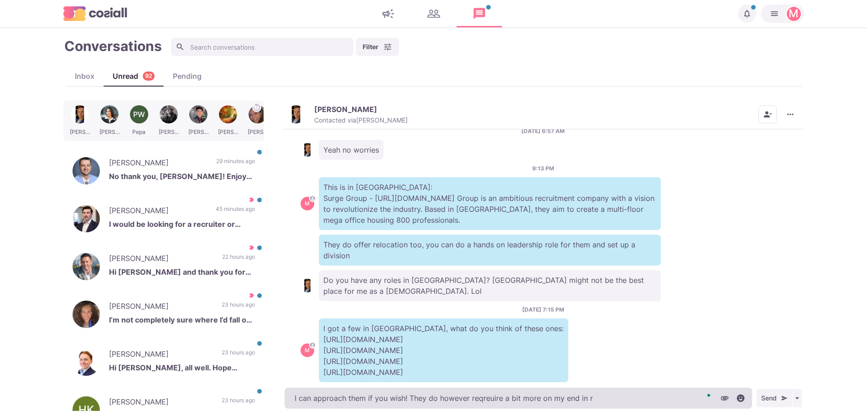
type textarea "x"
type textarea "I can approach them if you wish! They do however reqreuire a bit more on my end…"
type textarea "x"
type textarea "I can approach them if you wish! They do however reqreuire a bit more on my end…"
type textarea "x"
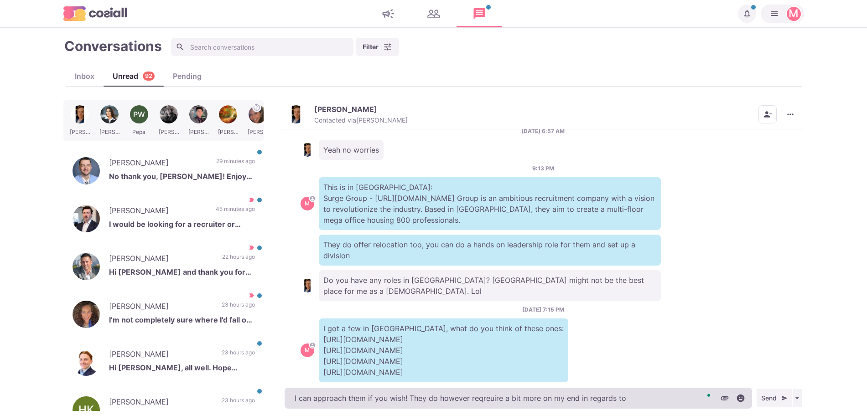
type textarea "I can approach them if you wish! They do however reqreuire a bit more on my end…"
type textarea "x"
type textarea "I can approach them if you wish! They do however reqreuire a bit more on my end…"
type textarea "x"
type textarea "I can approach them if you wish! They do however reqreuire a bit more on my end…"
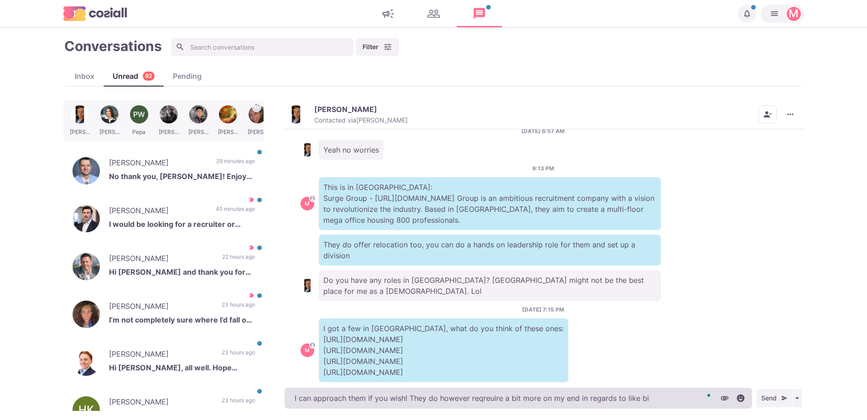
type textarea "x"
type textarea "I can approach them if you wish! They do however reqreuire a bit more on my end…"
type textarea "x"
type textarea "I can approach them if you wish! They do however reqreuire a bit more on my end…"
type textarea "x"
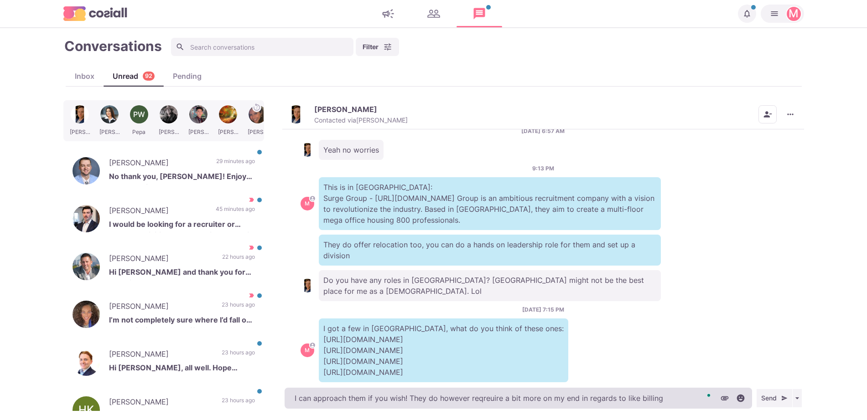
type textarea "I can approach them if you wish! They do however reqreuire a bit more on my end…"
type textarea "x"
type textarea "I can approach them if you wish! They do however reqreuire a bit more on my end…"
type textarea "x"
type textarea "I can approach them if you wish! They do however reqreuire a bit more on my end…"
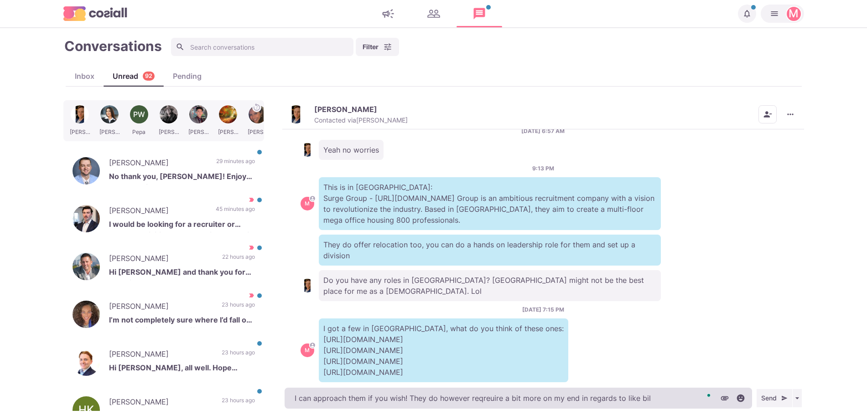
type textarea "x"
type textarea "I can approach them if you wish! They do however reqreuire a bit more on my end…"
type textarea "x"
type textarea "I can approach them if you wish! They do however reqreuire a bit more on my end…"
type textarea "x"
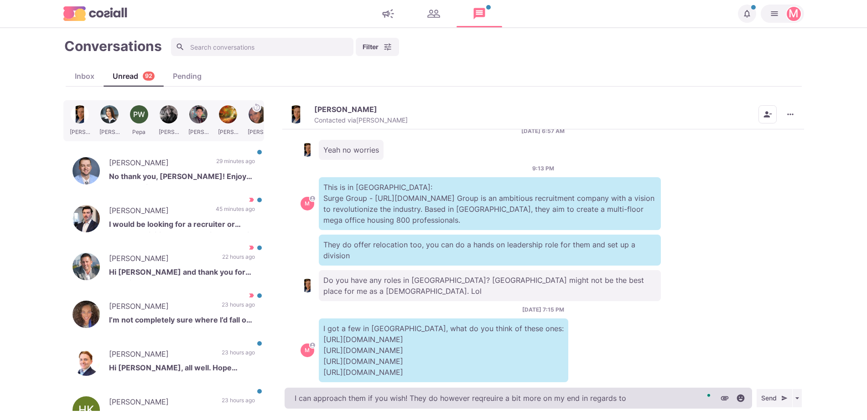
type textarea "I can approach them if you wish! They do however reqreuire a bit more on my end…"
type textarea "x"
type textarea "I can approach them if you wish! They do however reqreuire a bit more on my end…"
type textarea "x"
type textarea "I can approach them if you wish! They do however reqreuire a bit more on my end…"
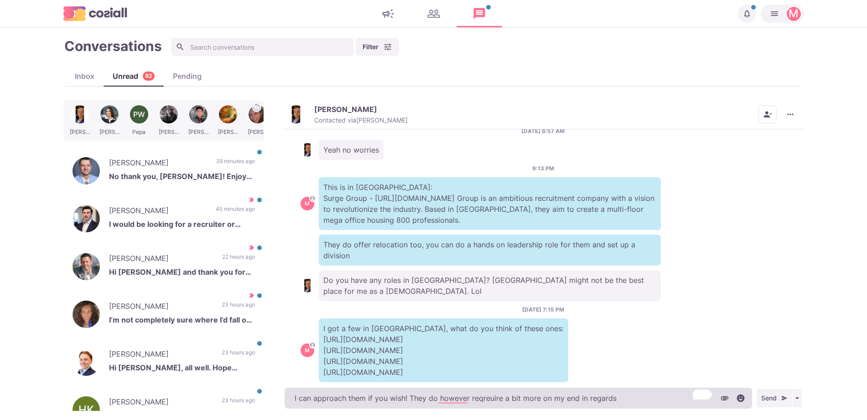
type textarea "x"
type textarea "I can approach them if you wish! They do however reqreuire a bit more on my end…"
type textarea "x"
click at [481, 400] on textarea "I can approach them if you wish! They do however reqreuire a bit more on my end…" at bounding box center [517, 398] width 467 height 21
click at [488, 402] on textarea "I can approach them if you wish! They do however reqreuire a bit more on my end…" at bounding box center [517, 398] width 467 height 21
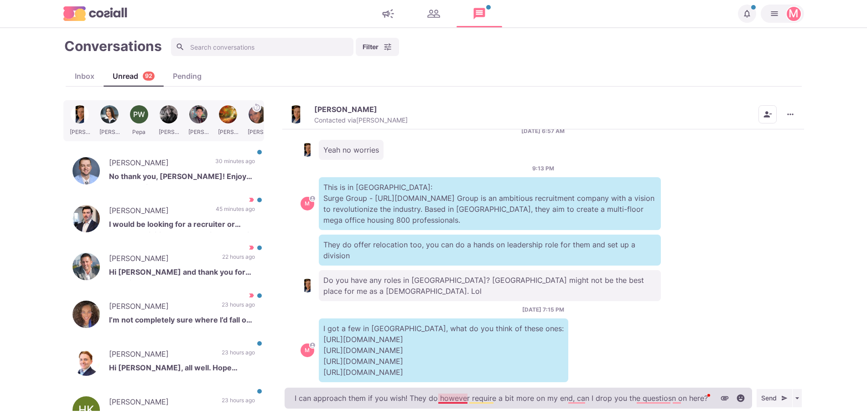
click at [452, 398] on textarea "I can approach them if you wish! They do however require a bit more on my end, …" at bounding box center [517, 398] width 467 height 21
click at [583, 393] on textarea "I can approach them if you wish! They do however, require a bit more on my end,…" at bounding box center [517, 398] width 467 height 21
click at [651, 403] on textarea "I can approach them if you wish! They do however, require a bit more on my end,…" at bounding box center [517, 398] width 467 height 21
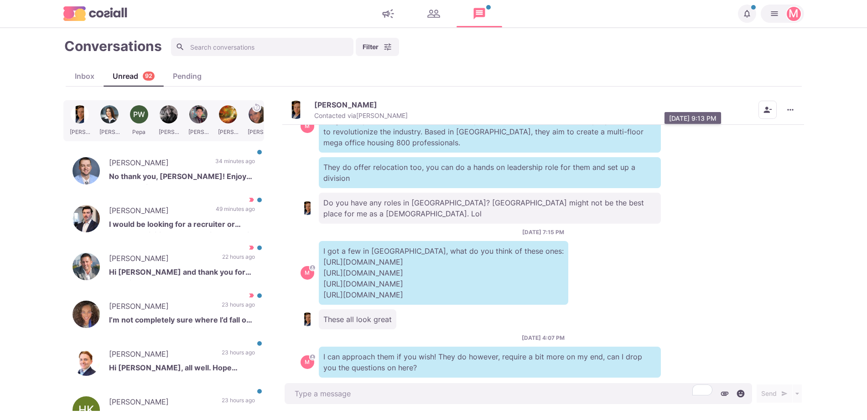
scroll to position [1072, 0]
